Goal: Check status: Check status

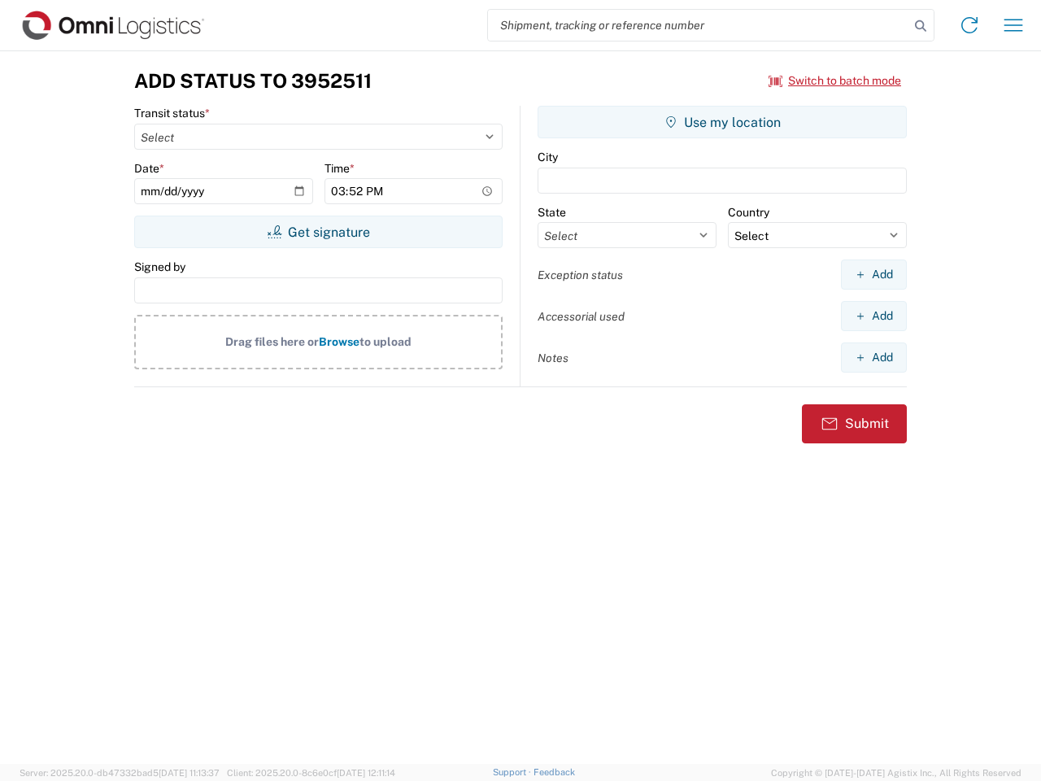
click at [699, 25] on input "search" at bounding box center [698, 25] width 421 height 31
click at [921, 26] on icon at bounding box center [921, 26] width 23 height 23
click at [970, 25] on icon at bounding box center [970, 25] width 26 height 26
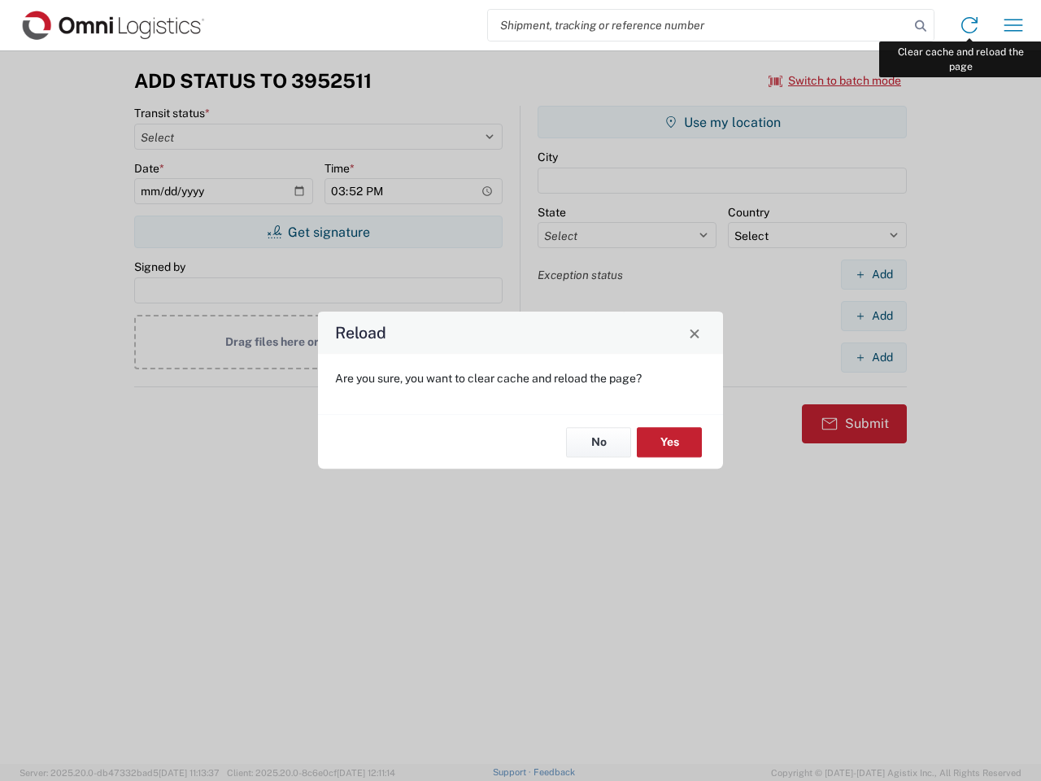
click at [1014, 25] on div "Reload Are you sure, you want to clear cache and reload the page? No Yes" at bounding box center [520, 390] width 1041 height 781
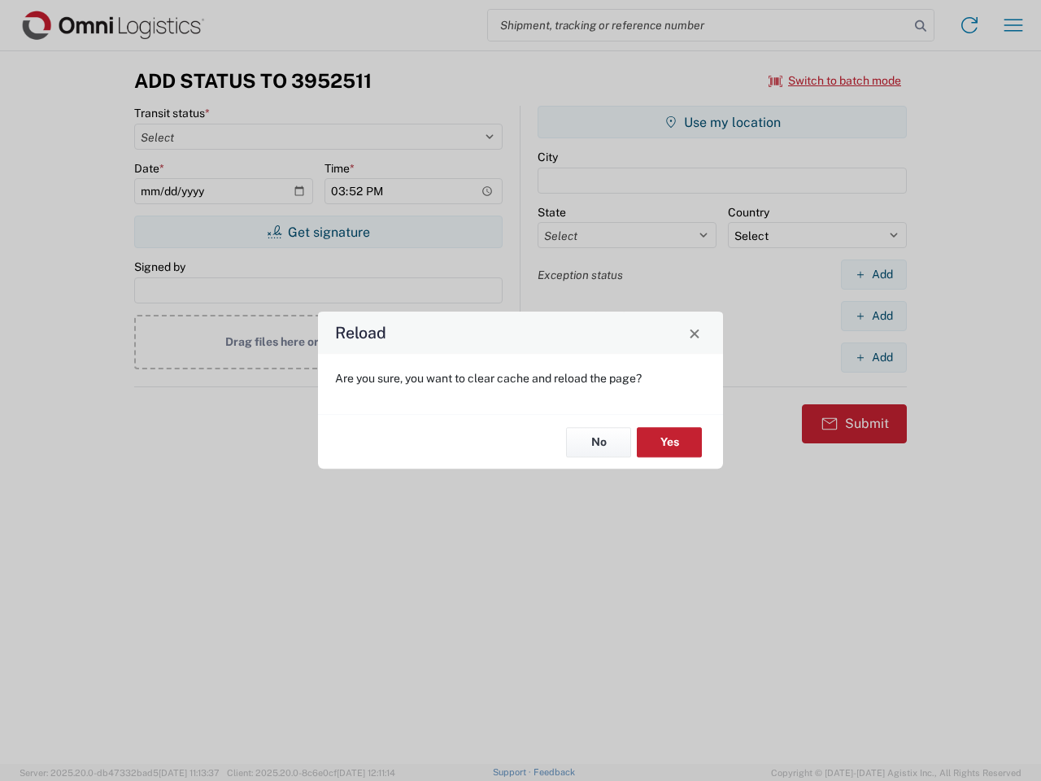
click at [836, 81] on div "Reload Are you sure, you want to clear cache and reload the page? No Yes" at bounding box center [520, 390] width 1041 height 781
click at [318, 232] on div "Reload Are you sure, you want to clear cache and reload the page? No Yes" at bounding box center [520, 390] width 1041 height 781
click at [722, 122] on div "Reload Are you sure, you want to clear cache and reload the page? No Yes" at bounding box center [520, 390] width 1041 height 781
click at [874, 274] on div "Reload Are you sure, you want to clear cache and reload the page? No Yes" at bounding box center [520, 390] width 1041 height 781
click at [874, 316] on div "Reload Are you sure, you want to clear cache and reload the page? No Yes" at bounding box center [520, 390] width 1041 height 781
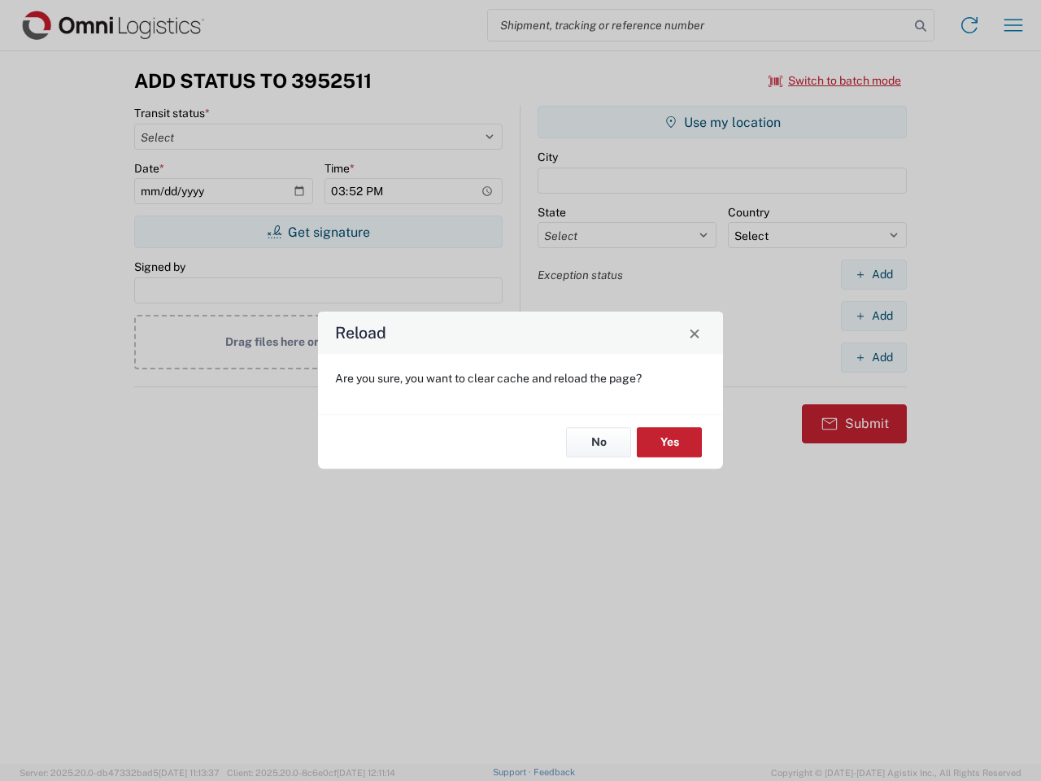
click at [874, 357] on div "Reload Are you sure, you want to clear cache and reload the page? No Yes" at bounding box center [520, 390] width 1041 height 781
